Goal: Transaction & Acquisition: Purchase product/service

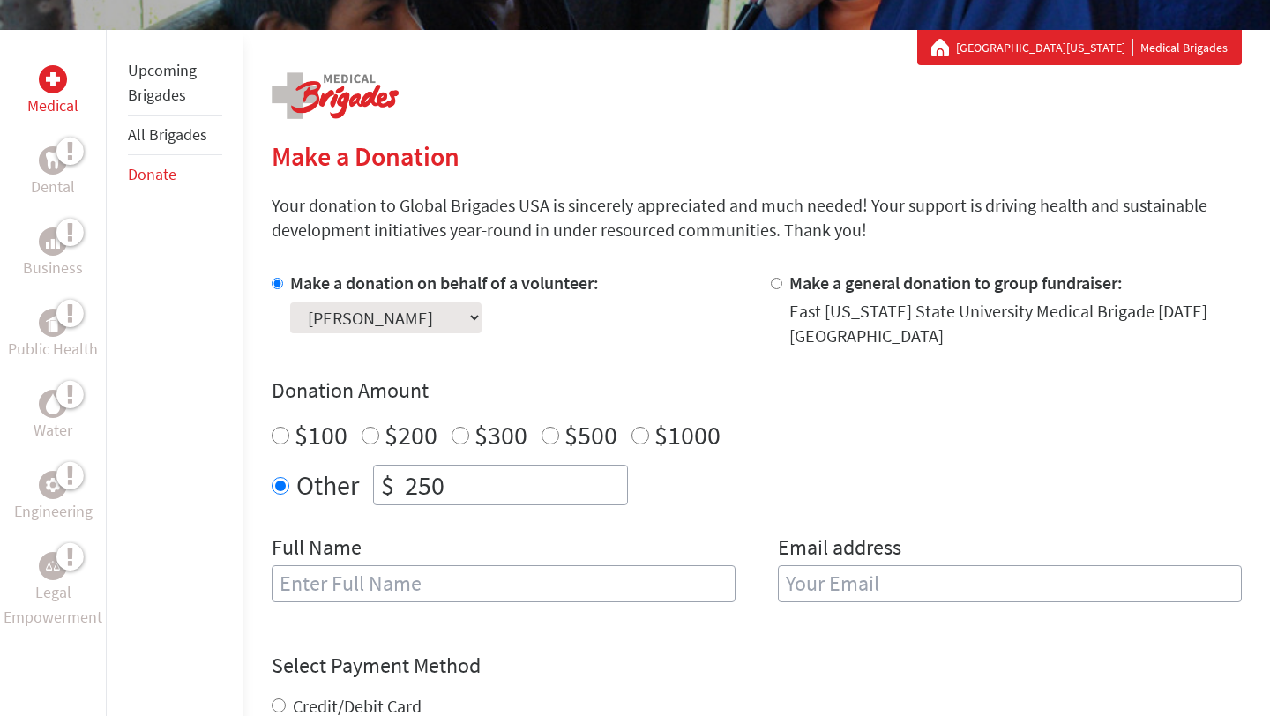
click at [370, 593] on input "text" at bounding box center [504, 583] width 464 height 37
click at [351, 580] on input "[PERSON_NAME]" at bounding box center [504, 583] width 464 height 37
type input "[PERSON_NAME] [PERSON_NAME]"
click at [804, 597] on input "email" at bounding box center [1010, 583] width 464 height 37
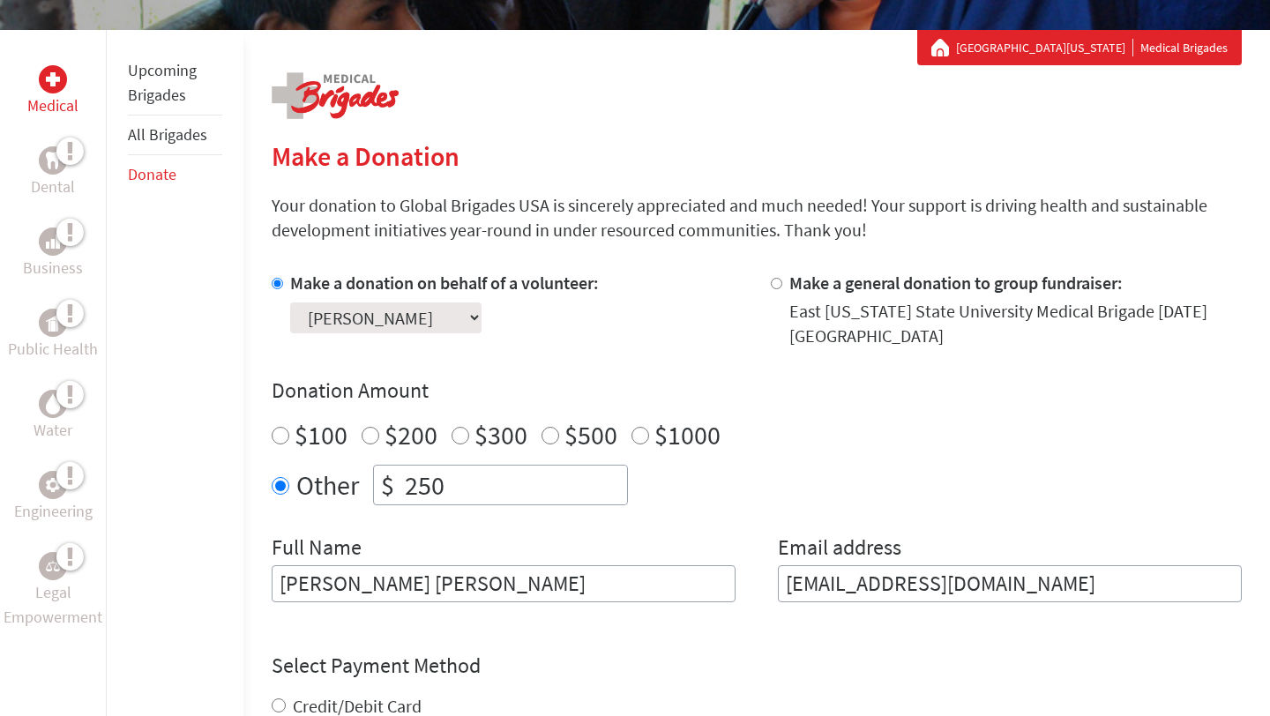
scroll to position [682, 0]
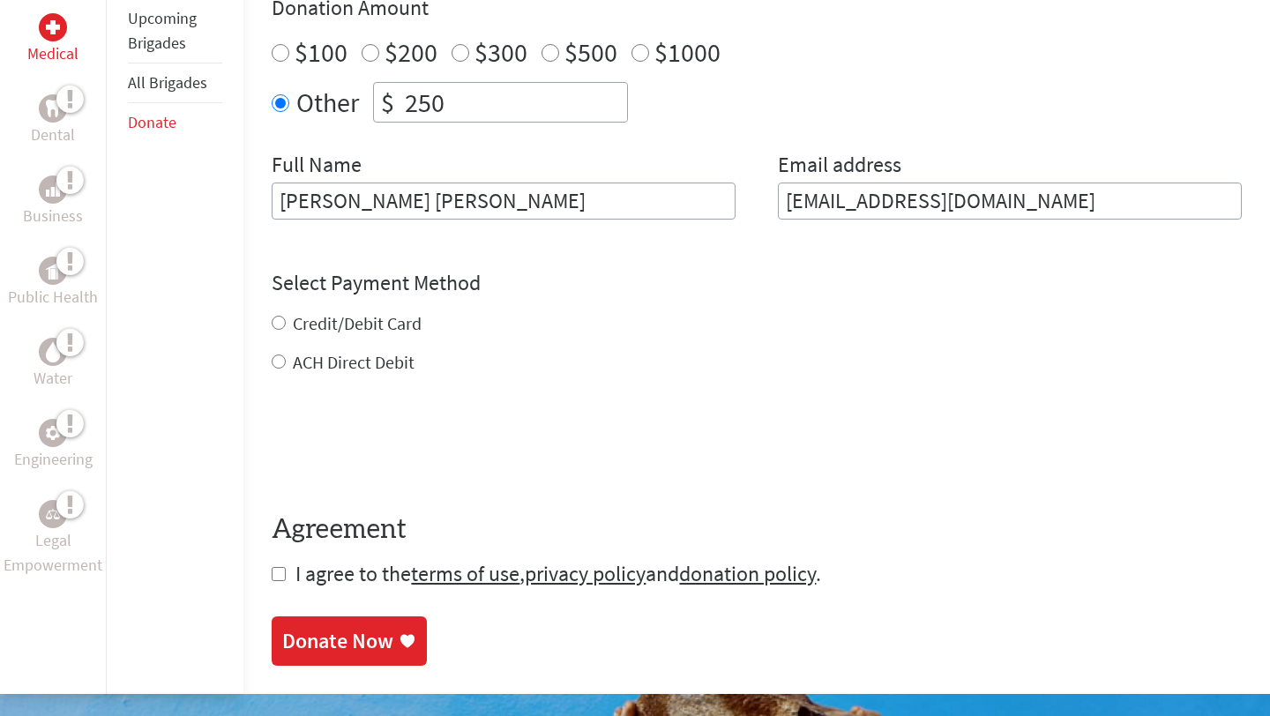
type input "[EMAIL_ADDRESS][DOMAIN_NAME]"
click at [390, 325] on div "Credit/Debit Card ACH Direct Debit" at bounding box center [757, 343] width 970 height 64
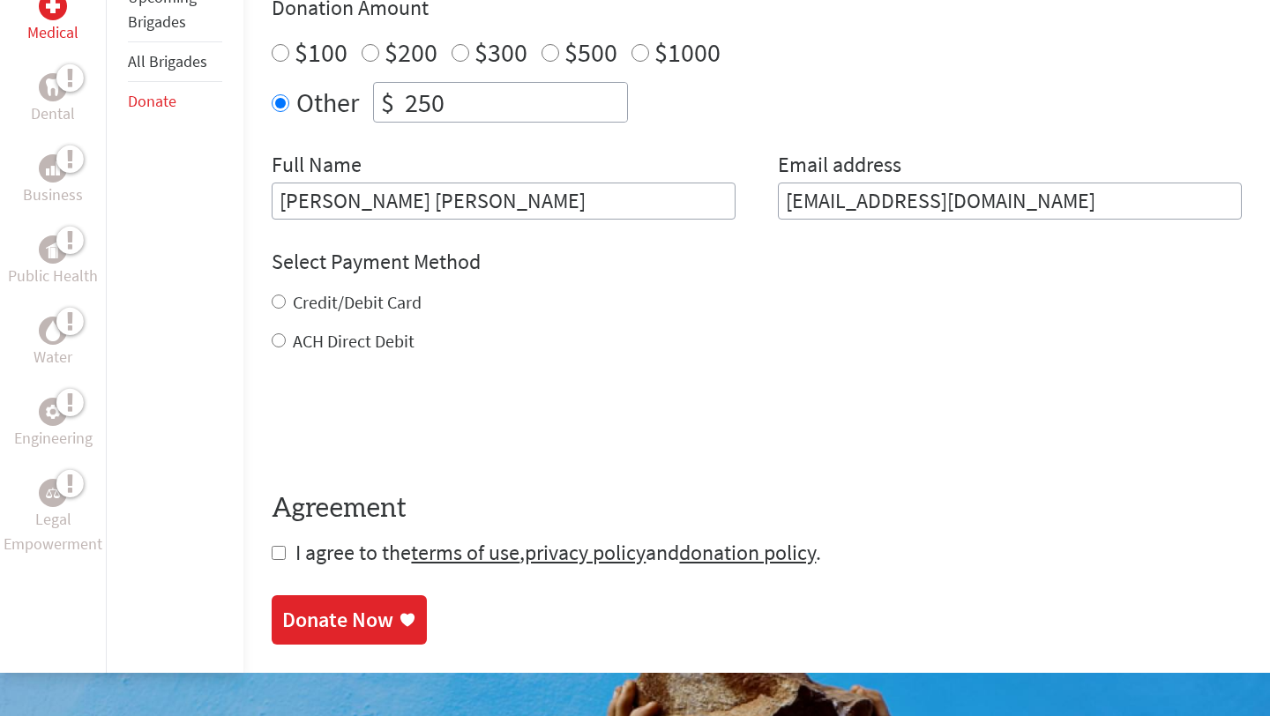
click at [361, 308] on label "Credit/Debit Card" at bounding box center [357, 302] width 129 height 22
click at [286, 308] on input "Credit/Debit Card" at bounding box center [279, 302] width 14 height 14
radio input "true"
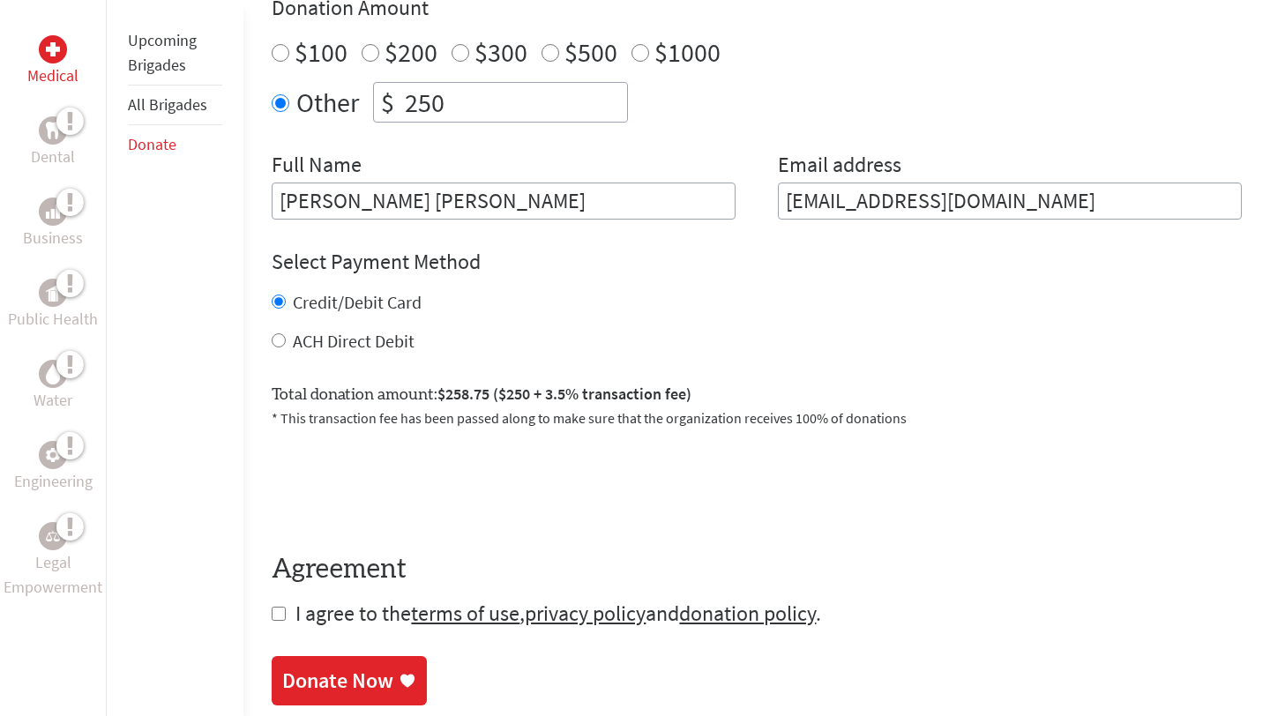
click at [280, 617] on input "checkbox" at bounding box center [279, 614] width 14 height 14
checkbox input "true"
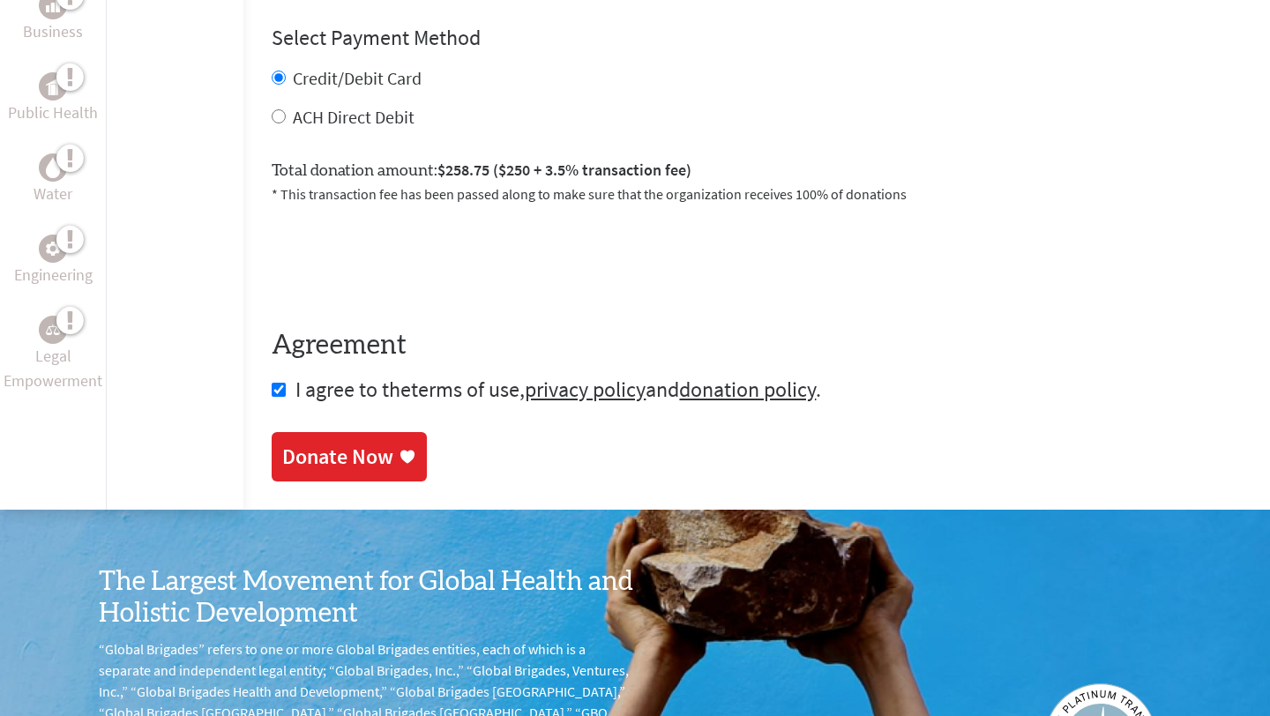
scroll to position [907, 0]
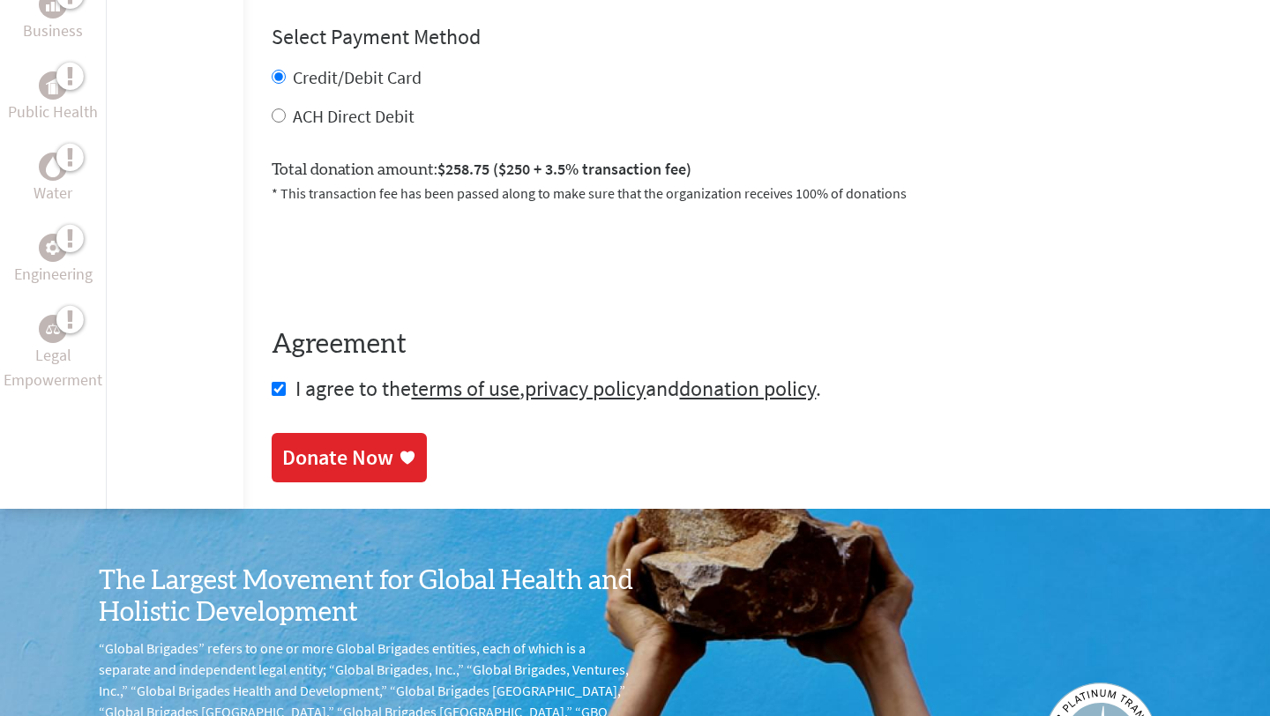
click at [346, 465] on div "Donate Now" at bounding box center [337, 458] width 111 height 28
